Goal: Task Accomplishment & Management: Manage account settings

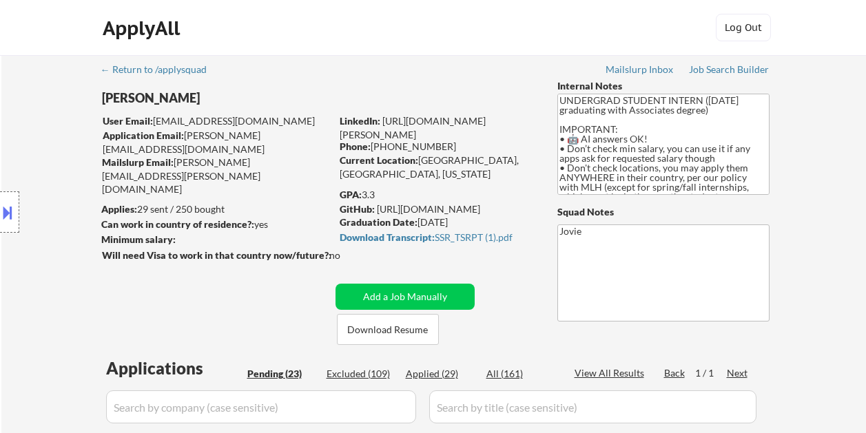
select select ""pending""
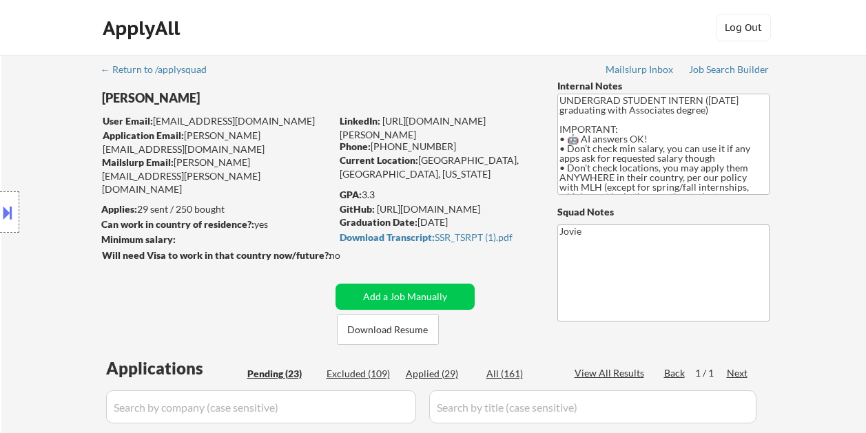
select select ""pending""
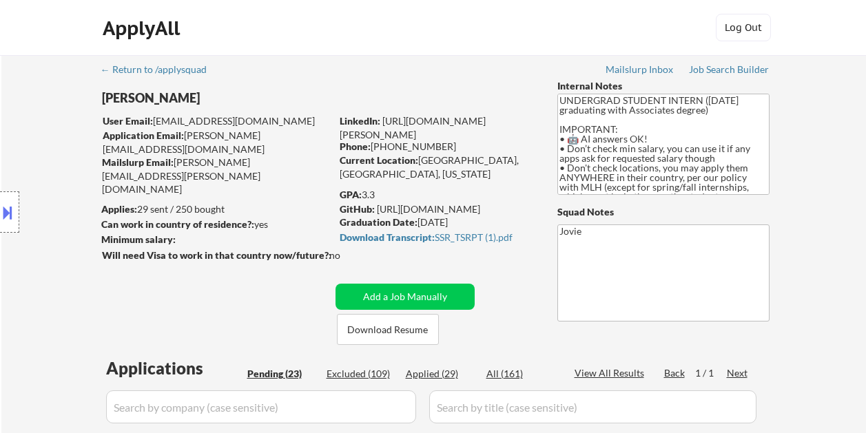
select select ""pending""
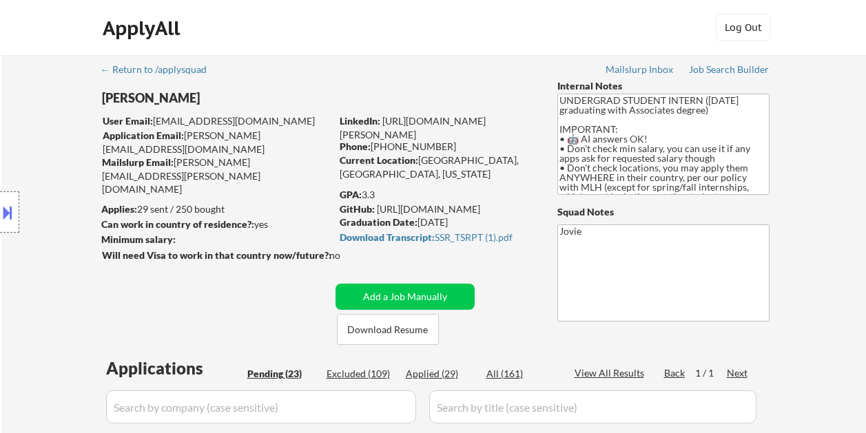
select select ""pending""
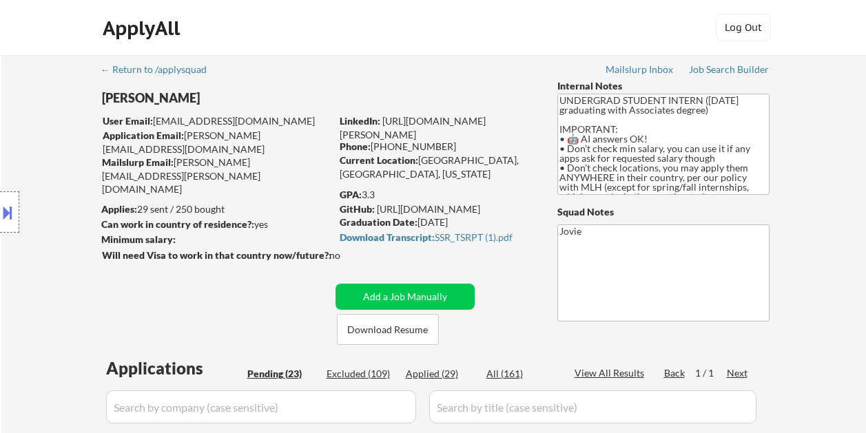
select select ""pending""
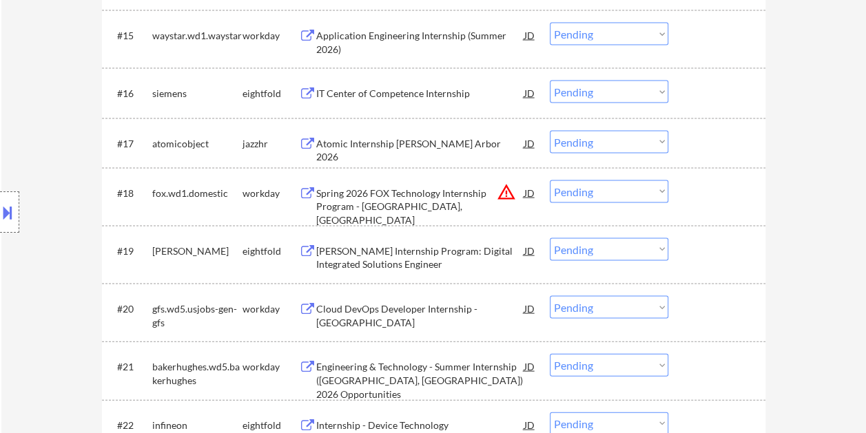
scroll to position [1378, 0]
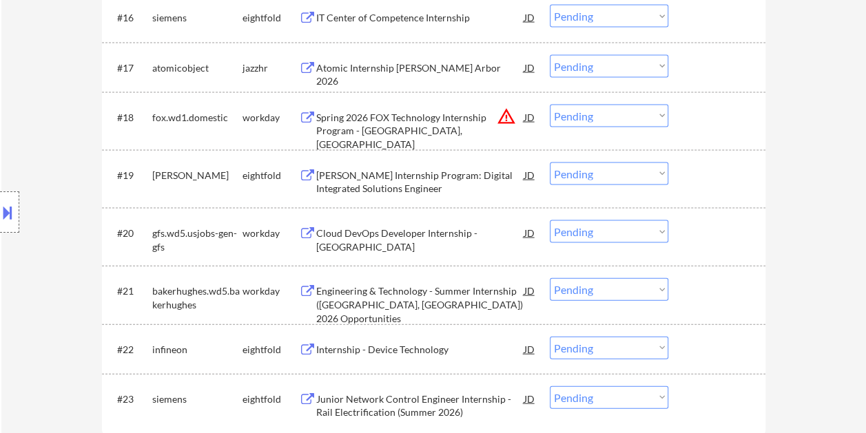
click at [701, 298] on div at bounding box center [718, 290] width 61 height 25
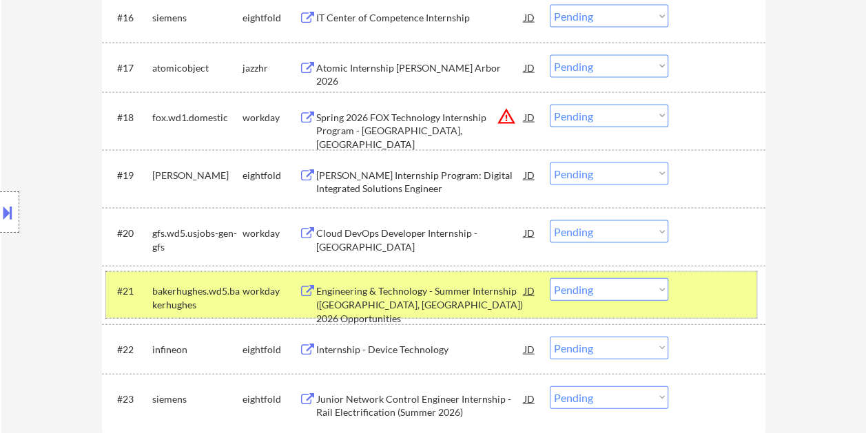
click at [734, 286] on div at bounding box center [718, 290] width 61 height 25
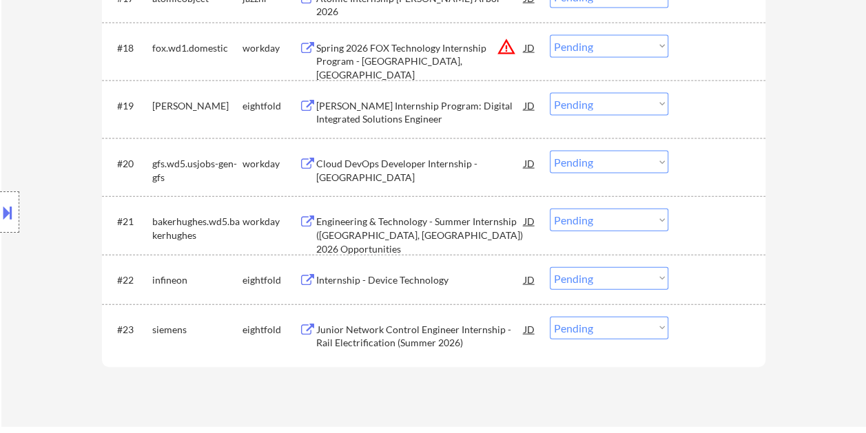
scroll to position [1447, 0]
click at [708, 159] on div at bounding box center [718, 164] width 61 height 25
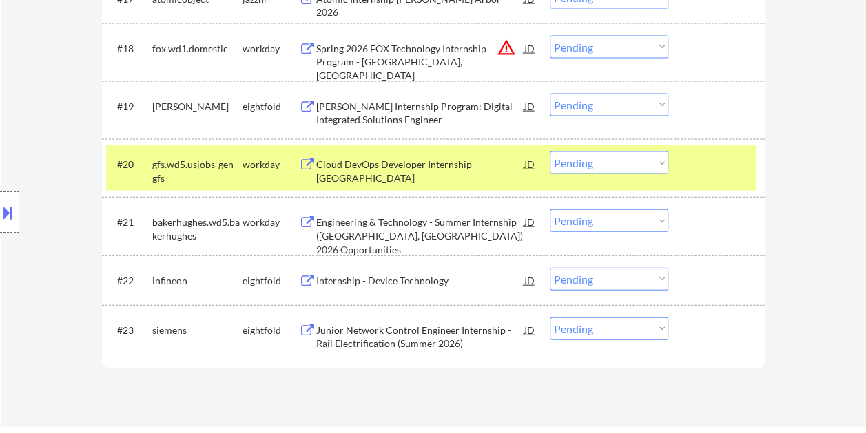
click at [405, 158] on div "Cloud DevOps Developer Internship - [GEOGRAPHIC_DATA]" at bounding box center [420, 171] width 208 height 27
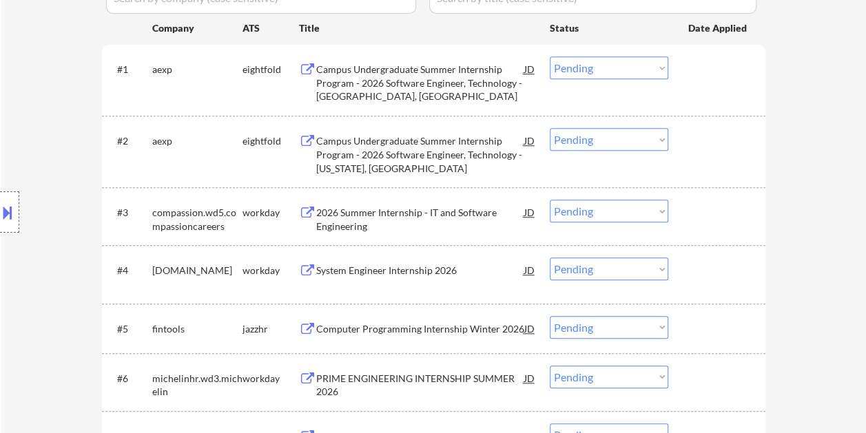
scroll to position [413, 0]
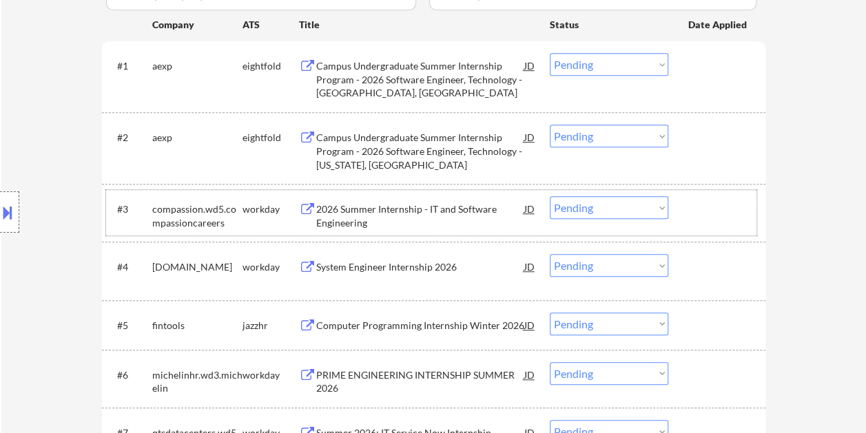
drag, startPoint x: 734, startPoint y: 206, endPoint x: 659, endPoint y: 203, distance: 75.1
click at [734, 207] on div at bounding box center [718, 208] width 61 height 25
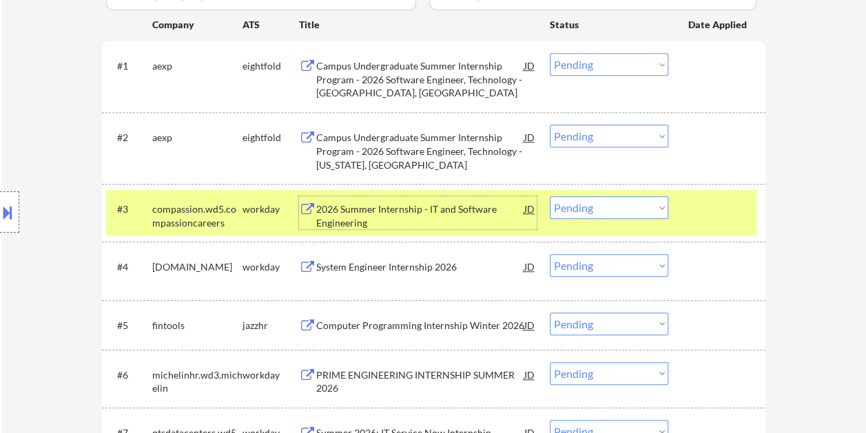
click at [427, 204] on div "2026 Summer Internship - IT and Software Engineering" at bounding box center [420, 216] width 208 height 27
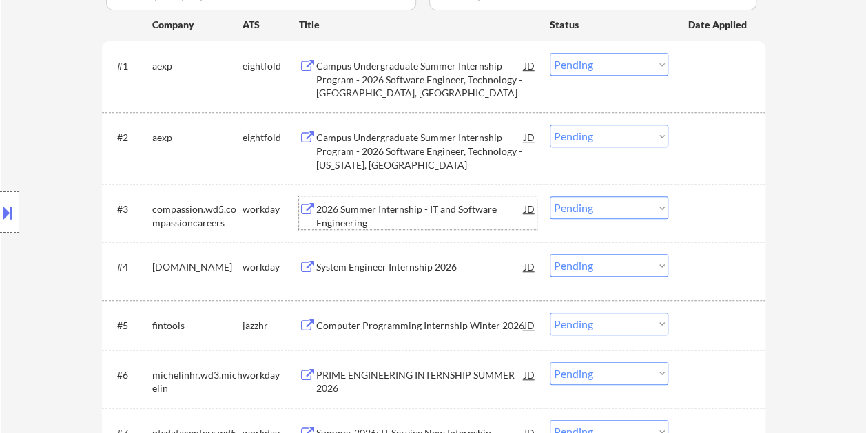
click at [697, 218] on div at bounding box center [718, 208] width 61 height 25
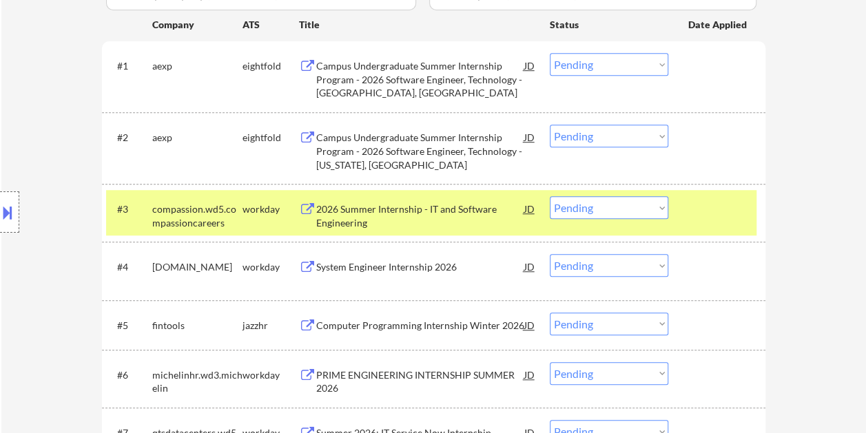
click at [657, 211] on select "Choose an option... Pending Applied Excluded (Questions) Excluded (Expired) Exc…" at bounding box center [609, 207] width 119 height 23
click at [550, 196] on select "Choose an option... Pending Applied Excluded (Questions) Excluded (Expired) Exc…" at bounding box center [609, 207] width 119 height 23
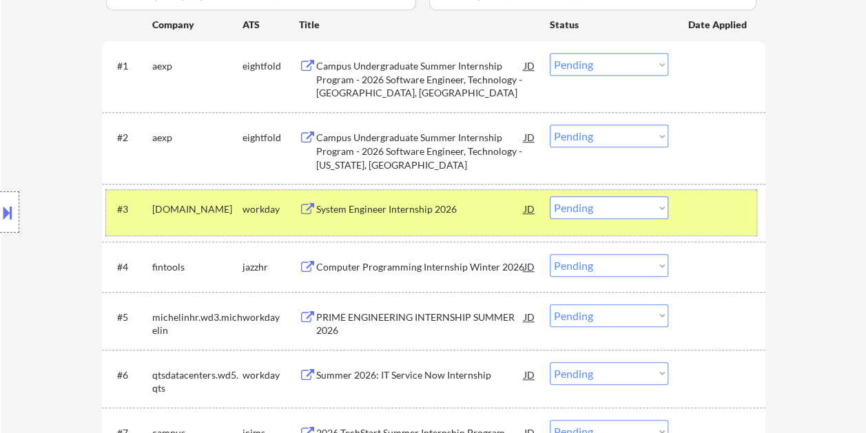
click at [704, 215] on div at bounding box center [718, 208] width 61 height 25
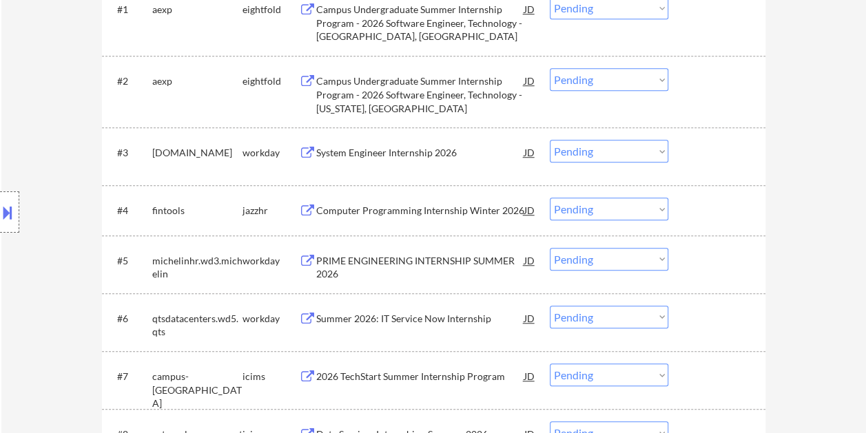
scroll to position [482, 0]
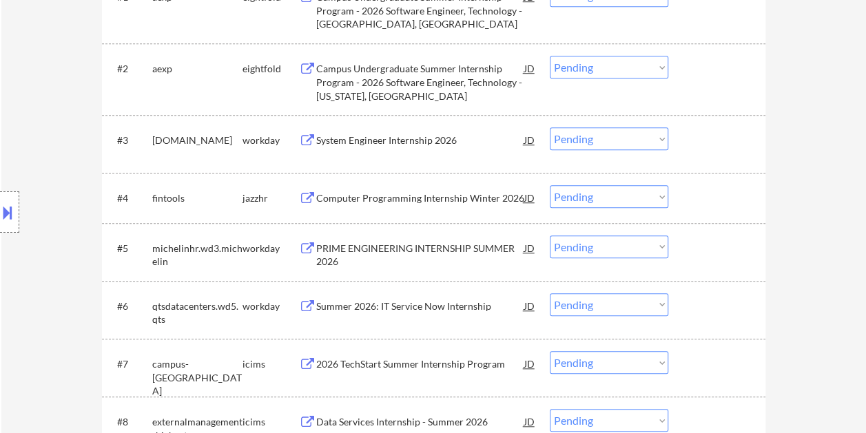
click at [718, 142] on div at bounding box center [718, 139] width 61 height 25
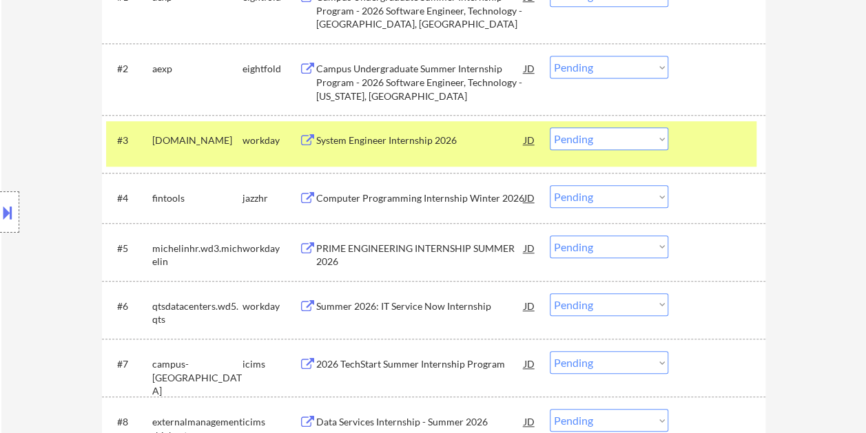
click at [444, 145] on div "System Engineer Internship 2026" at bounding box center [420, 141] width 208 height 14
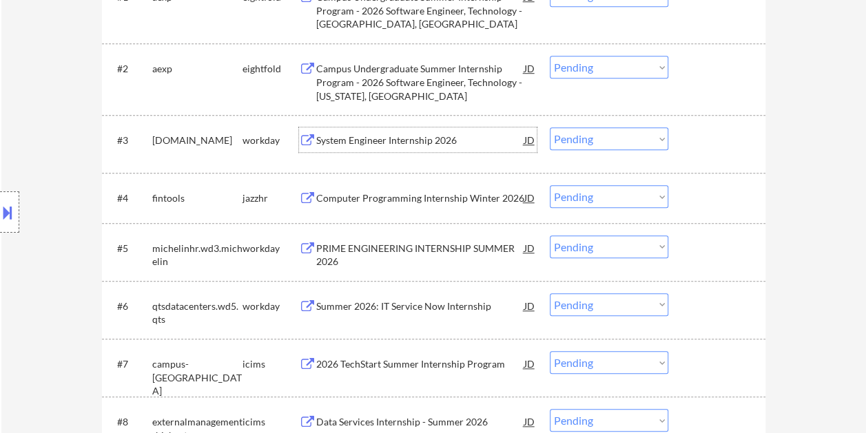
click at [690, 144] on div at bounding box center [718, 139] width 61 height 25
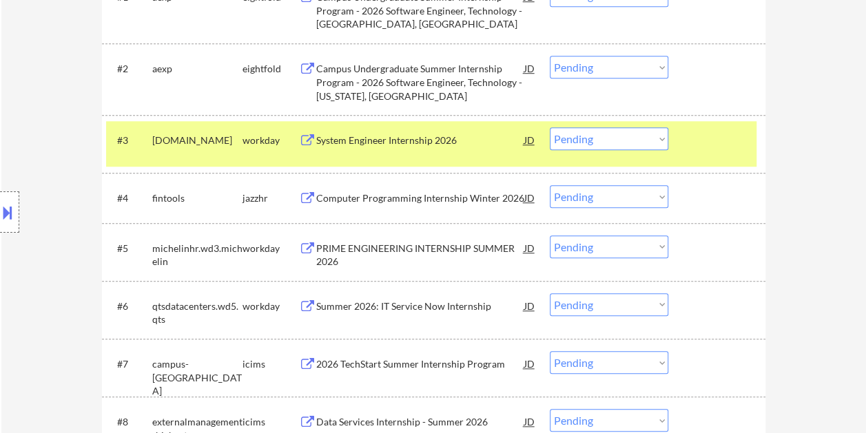
click at [623, 128] on select "Choose an option... Pending Applied Excluded (Questions) Excluded (Expired) Exc…" at bounding box center [609, 138] width 119 height 23
click at [550, 127] on select "Choose an option... Pending Applied Excluded (Questions) Excluded (Expired) Exc…" at bounding box center [609, 138] width 119 height 23
select select ""pending""
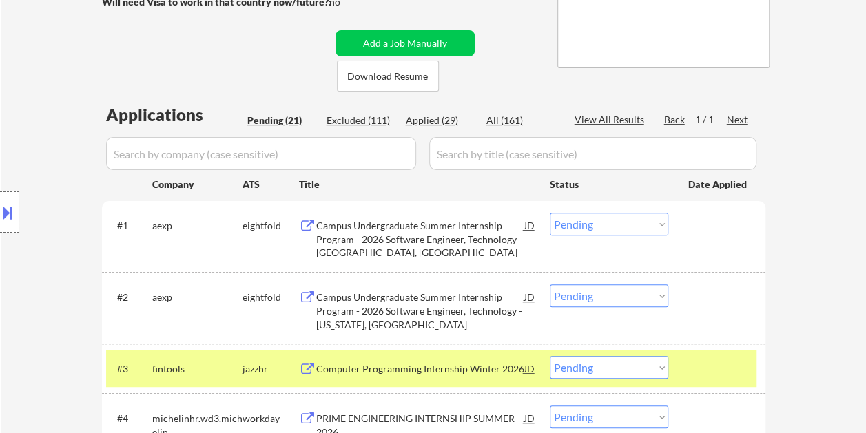
scroll to position [207, 0]
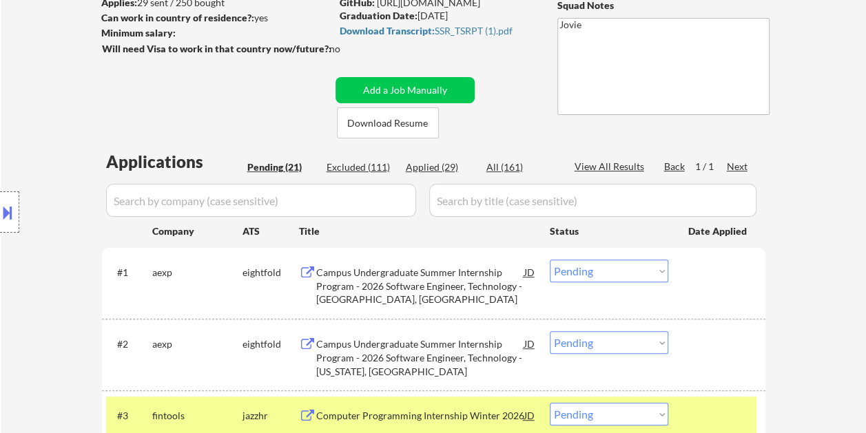
click at [730, 424] on div at bounding box center [718, 415] width 61 height 25
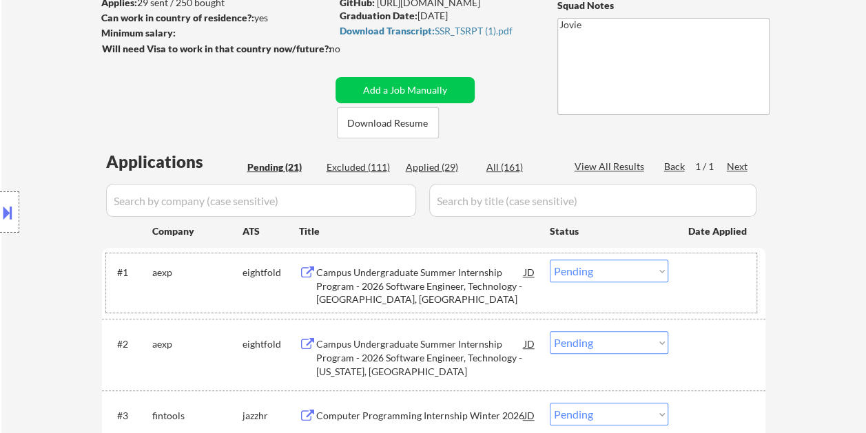
click at [705, 291] on div "#1 aexp eightfold Campus Undergraduate Summer Internship Program - 2026 Softwar…" at bounding box center [431, 283] width 650 height 59
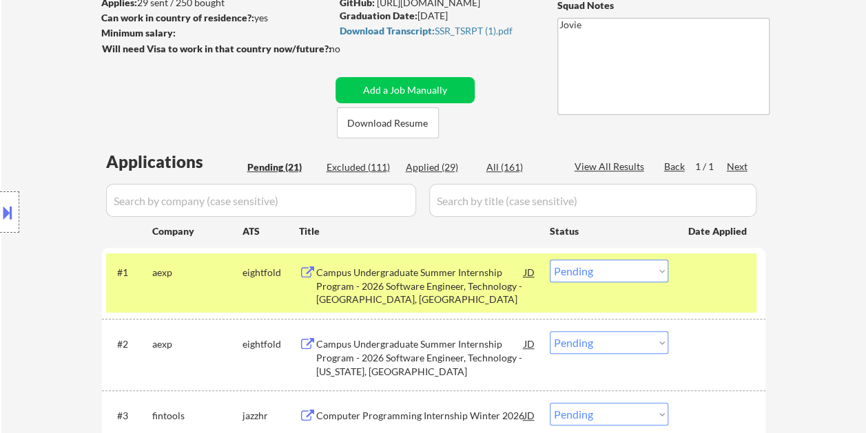
click at [433, 287] on div "Campus Undergraduate Summer Internship Program - 2026 Software Engineer, Techno…" at bounding box center [420, 286] width 208 height 41
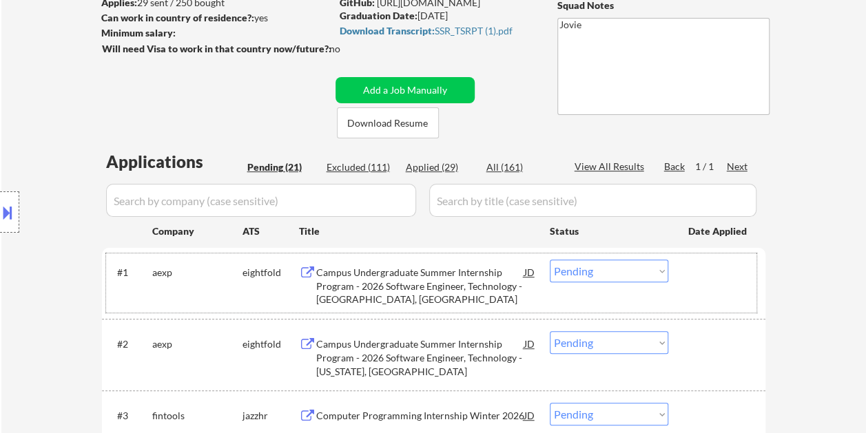
click at [708, 287] on div "#1 aexp eightfold Campus Undergraduate Summer Internship Program - 2026 Softwar…" at bounding box center [431, 283] width 650 height 59
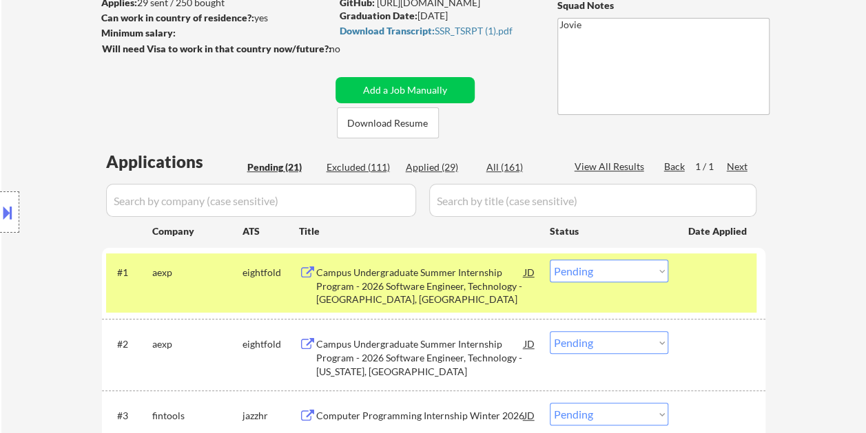
click at [668, 271] on select "Choose an option... Pending Applied Excluded (Questions) Excluded (Expired) Exc…" at bounding box center [609, 271] width 119 height 23
click at [550, 260] on select "Choose an option... Pending Applied Excluded (Questions) Excluded (Expired) Exc…" at bounding box center [609, 271] width 119 height 23
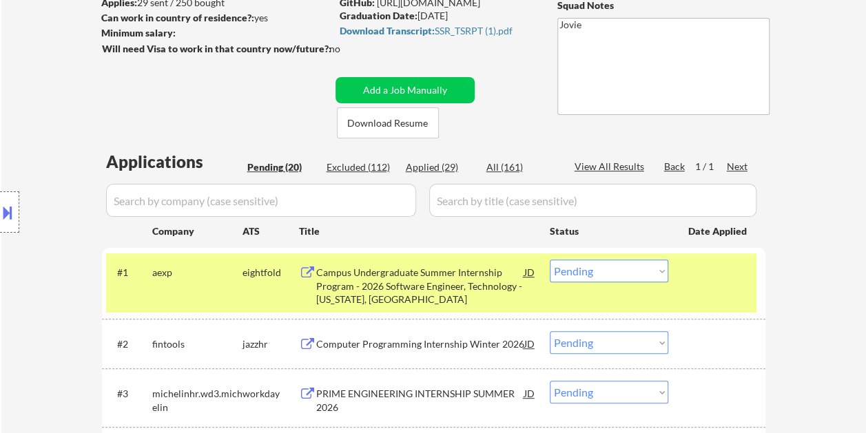
click at [692, 285] on div "#1 aexp eightfold Campus Undergraduate Summer Internship Program - 2026 Softwar…" at bounding box center [431, 283] width 650 height 59
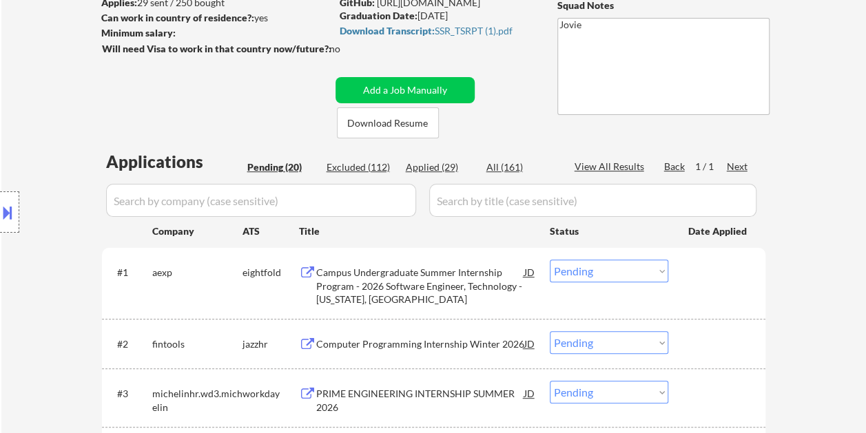
click at [693, 285] on div "#1 aexp eightfold Campus Undergraduate Summer Internship Program - 2026 Softwar…" at bounding box center [431, 283] width 650 height 59
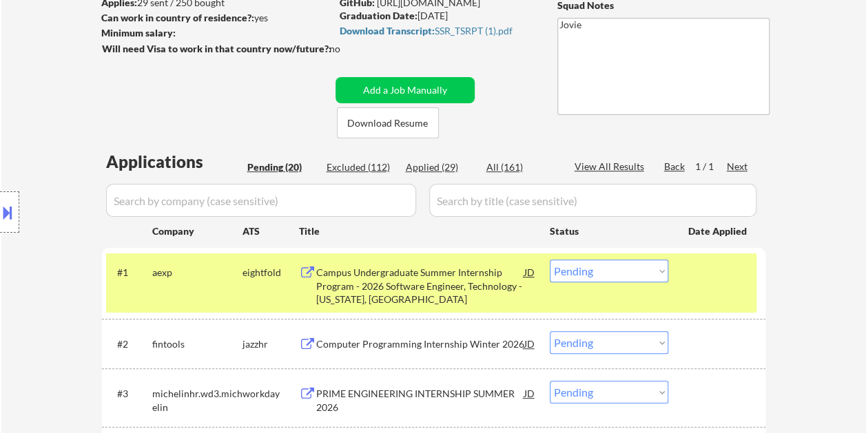
click at [380, 271] on div "Campus Undergraduate Summer Internship Program - 2026 Software Engineer, Techno…" at bounding box center [420, 286] width 208 height 41
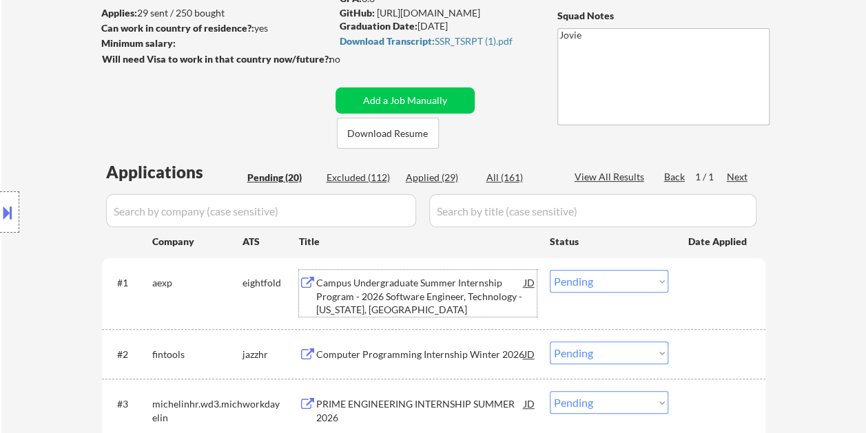
scroll to position [276, 0]
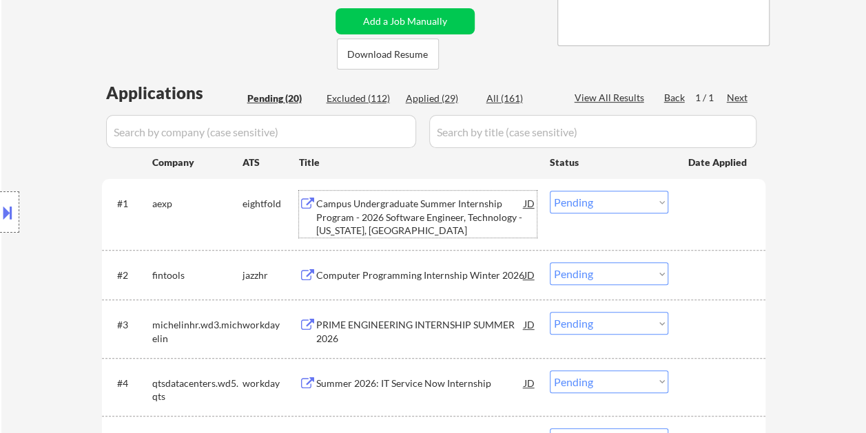
click at [701, 214] on div at bounding box center [718, 203] width 61 height 25
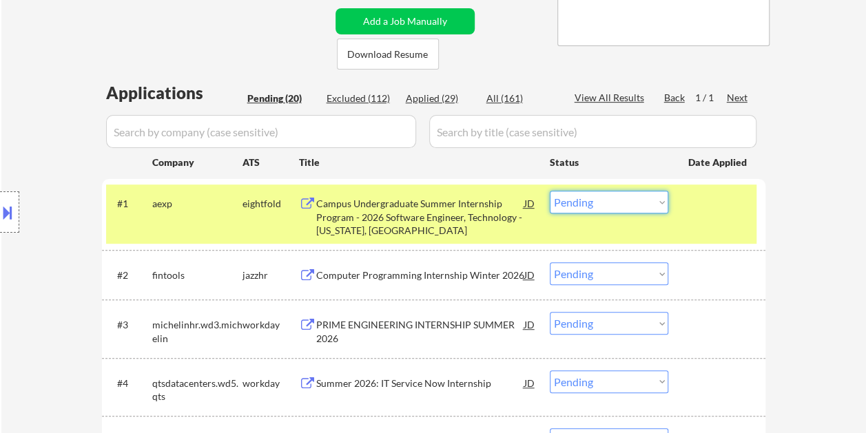
click at [656, 201] on select "Choose an option... Pending Applied Excluded (Questions) Excluded (Expired) Exc…" at bounding box center [609, 202] width 119 height 23
click at [550, 191] on select "Choose an option... Pending Applied Excluded (Questions) Excluded (Expired) Exc…" at bounding box center [609, 202] width 119 height 23
select select ""pending""
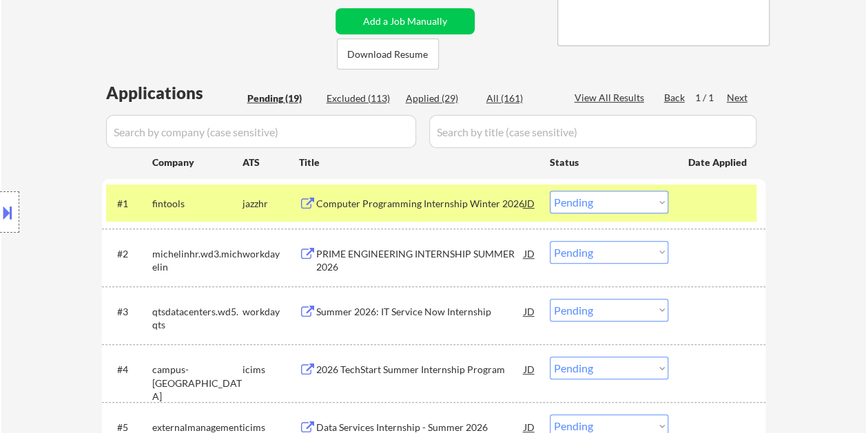
click at [673, 198] on div "#1 fintools jazzhr Computer Programming Internship Winter 2026 JD Choose an opt…" at bounding box center [431, 203] width 650 height 37
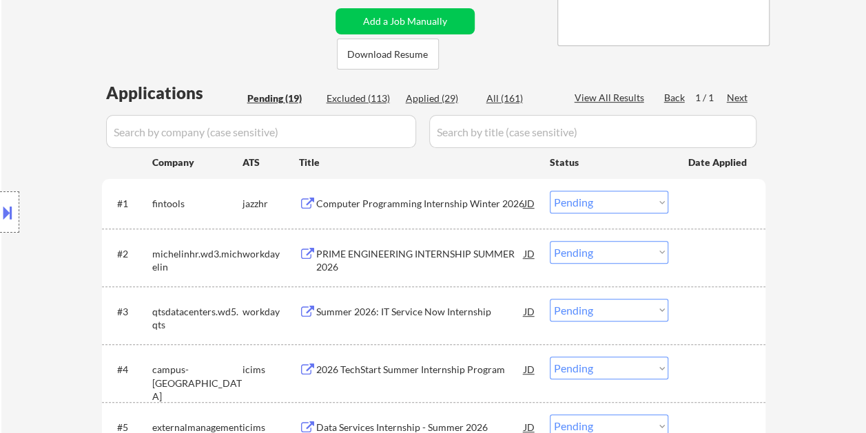
click at [708, 192] on div at bounding box center [718, 203] width 61 height 25
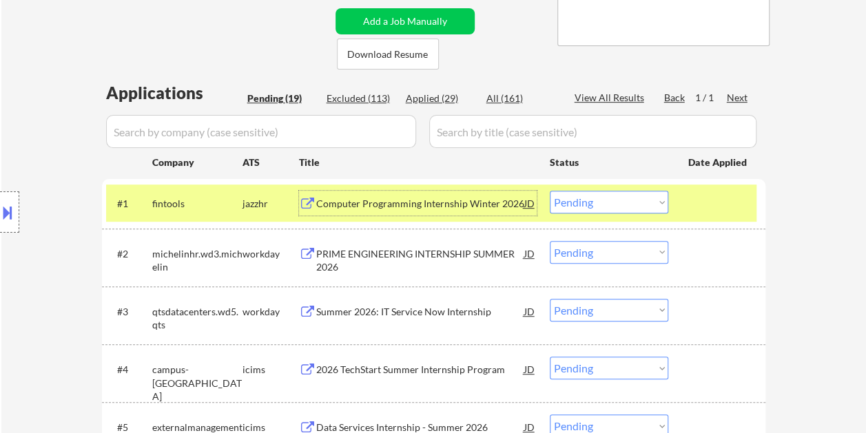
click at [414, 208] on div "Computer Programming Internship Winter 2026" at bounding box center [420, 204] width 208 height 14
